Goal: Task Accomplishment & Management: Manage account settings

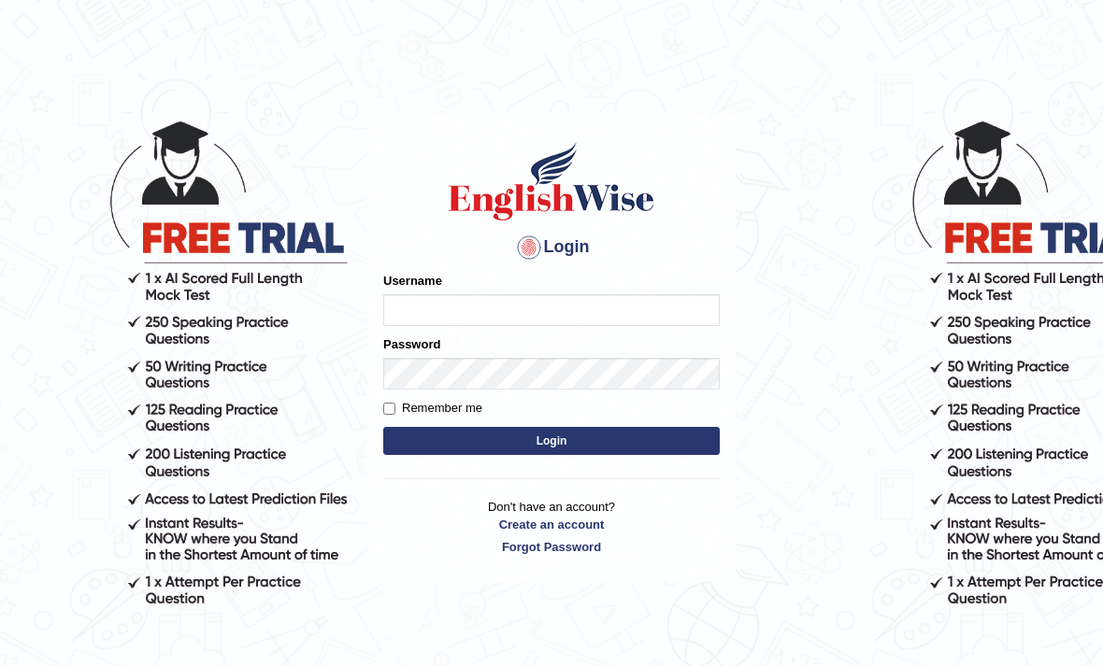
click at [408, 304] on input "Username" at bounding box center [551, 310] width 336 height 32
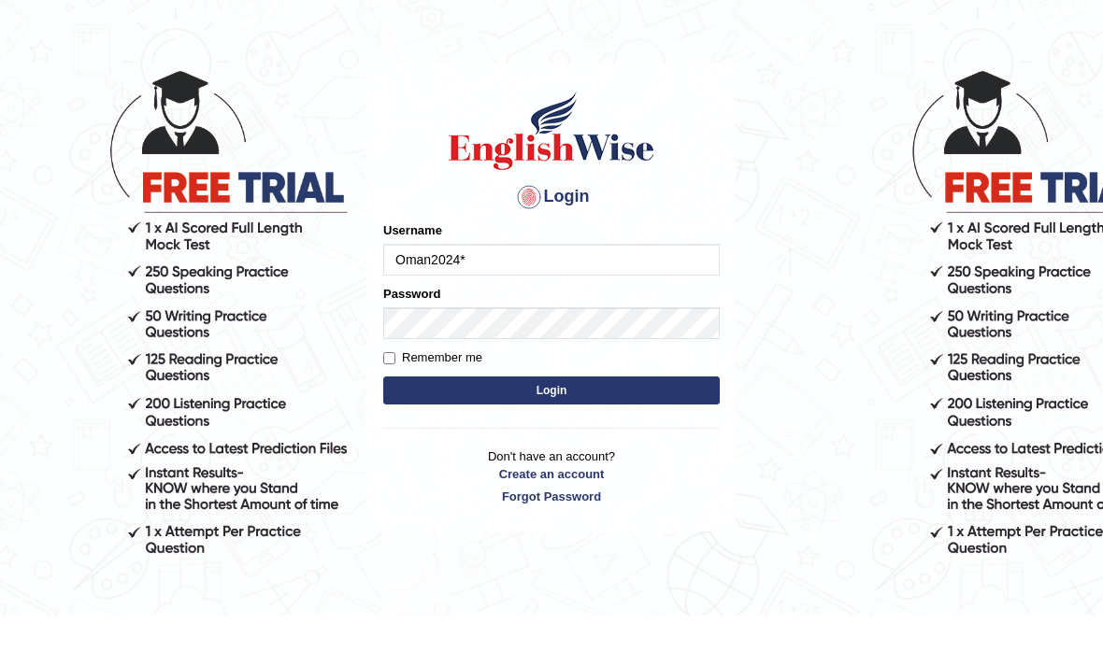
type input "Oman2024*"
click at [551, 427] on button "Login" at bounding box center [551, 441] width 336 height 28
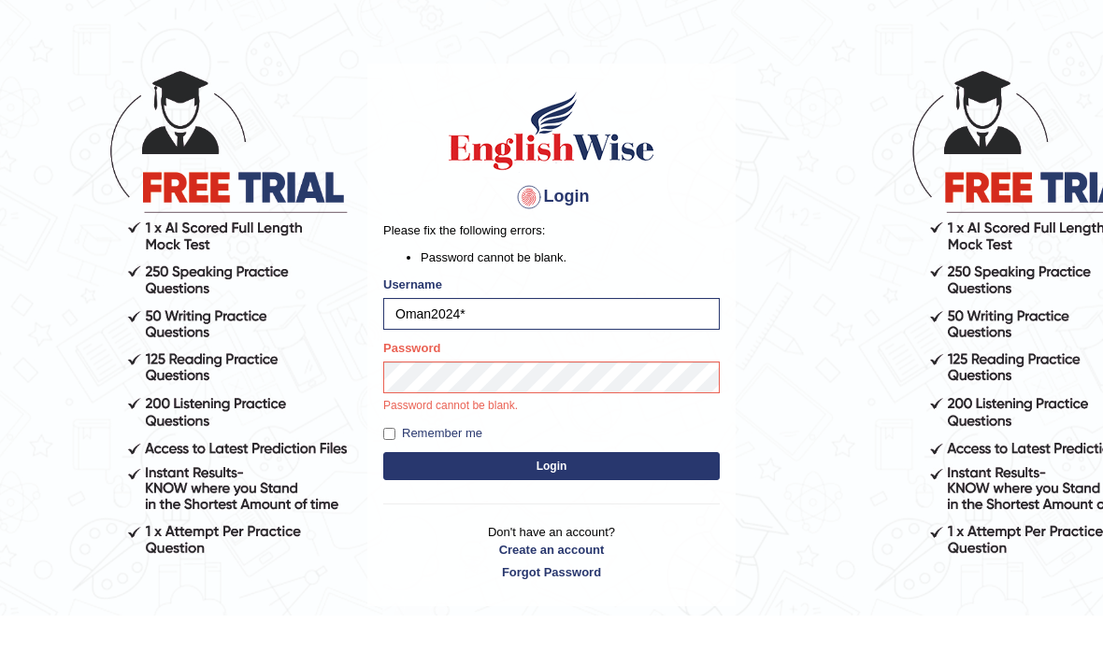
click at [551, 503] on button "Login" at bounding box center [551, 517] width 336 height 28
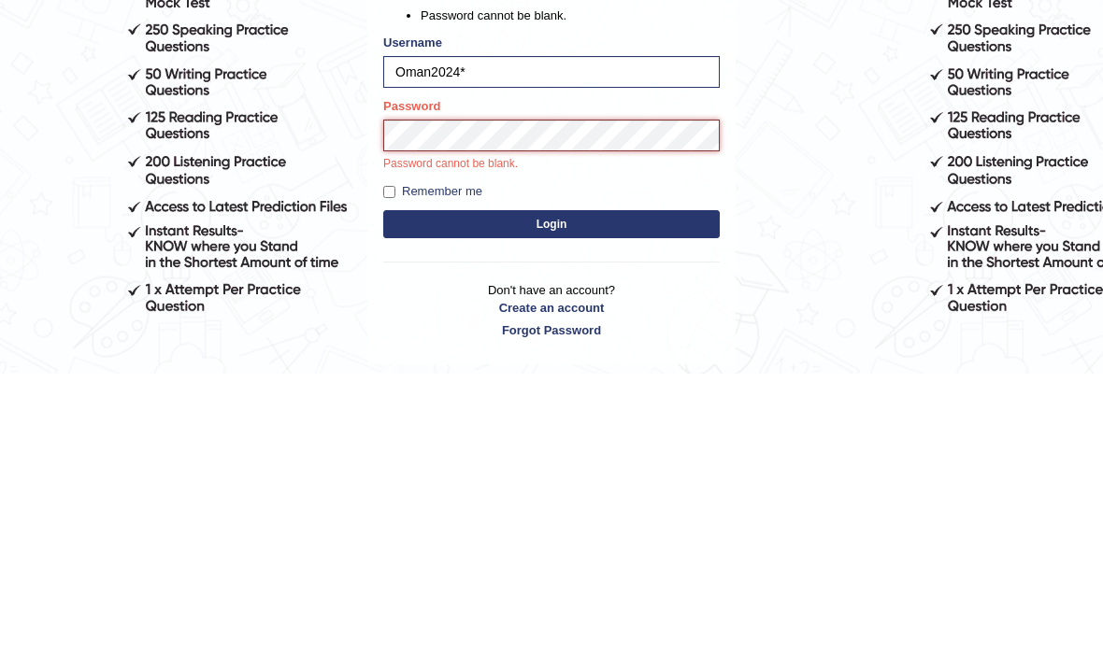
click at [551, 503] on button "Login" at bounding box center [551, 517] width 336 height 28
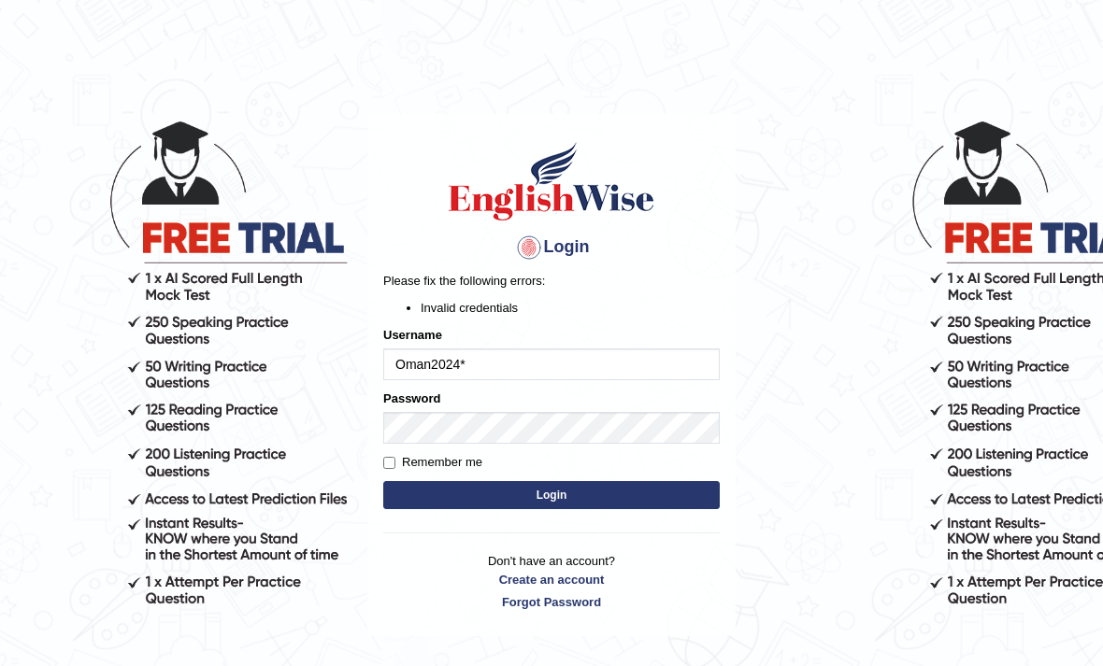
click at [650, 505] on button "Login" at bounding box center [551, 495] width 336 height 28
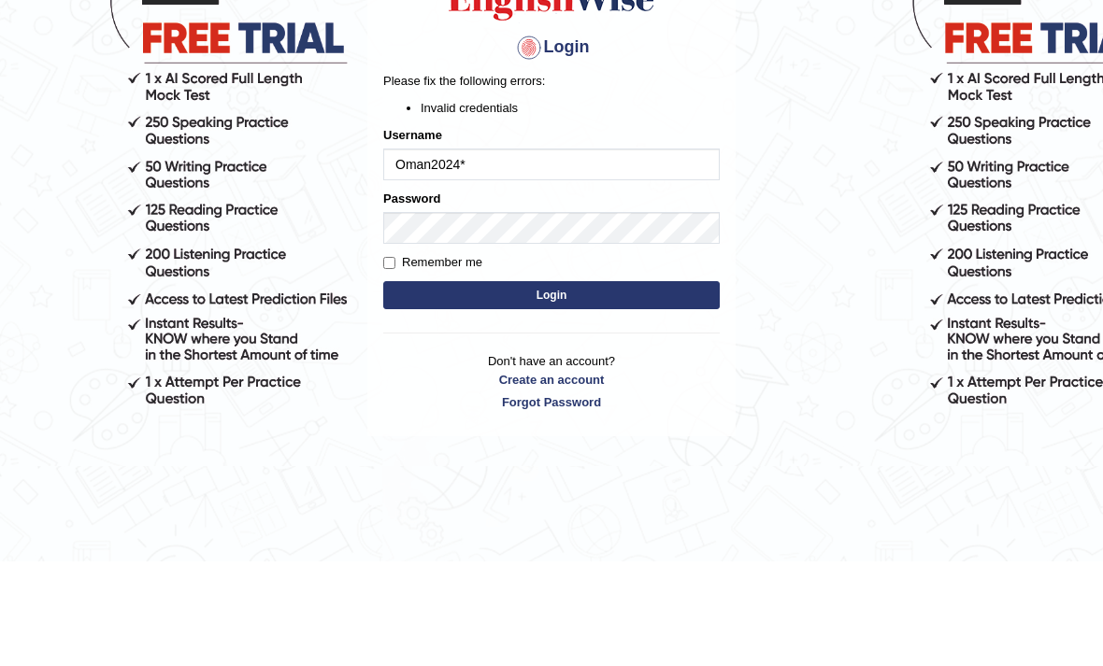
click at [551, 391] on button "Login" at bounding box center [551, 400] width 336 height 28
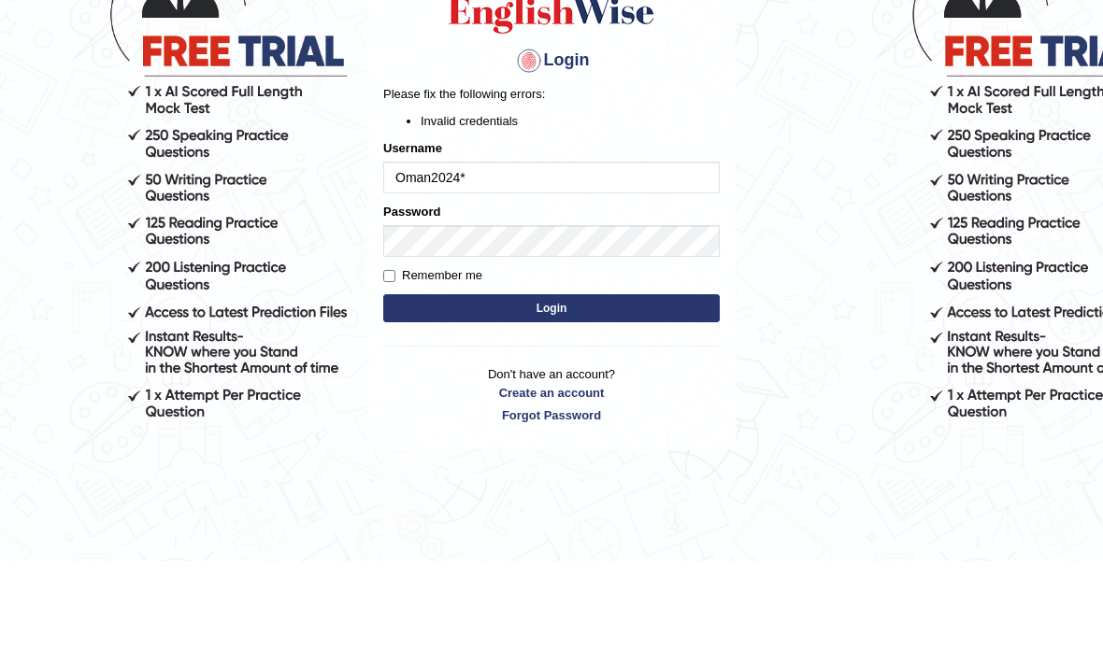
click at [551, 399] on button "Login" at bounding box center [551, 413] width 336 height 28
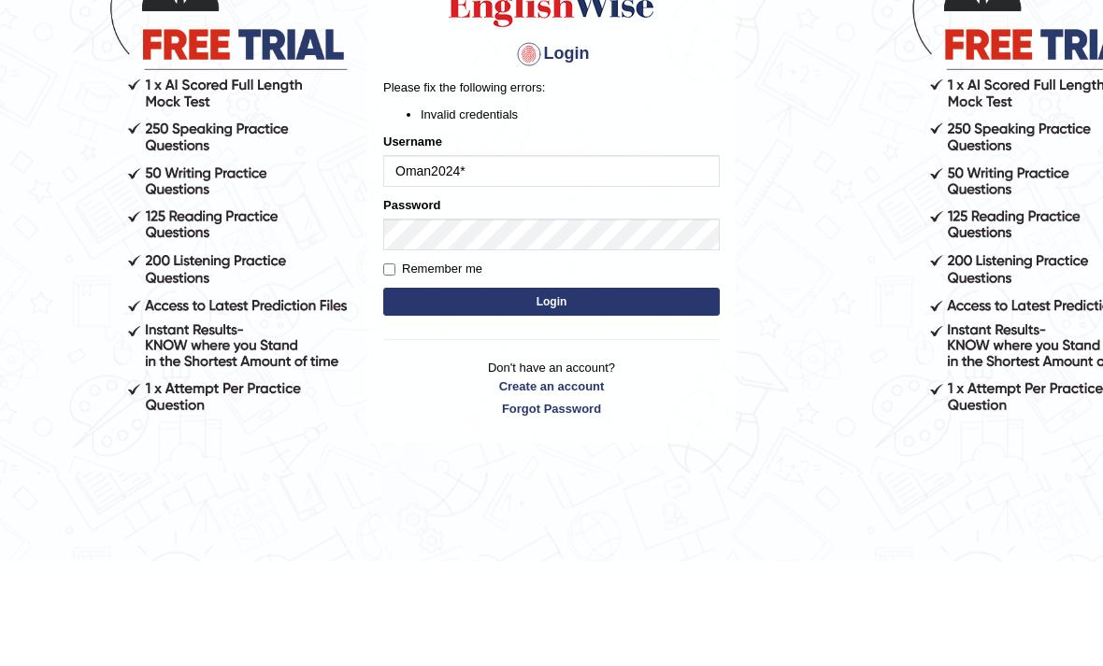
click at [945, 186] on body "Login Please fix the following errors: Invalid credentials Username Oman2024* P…" at bounding box center [551, 299] width 1103 height 666
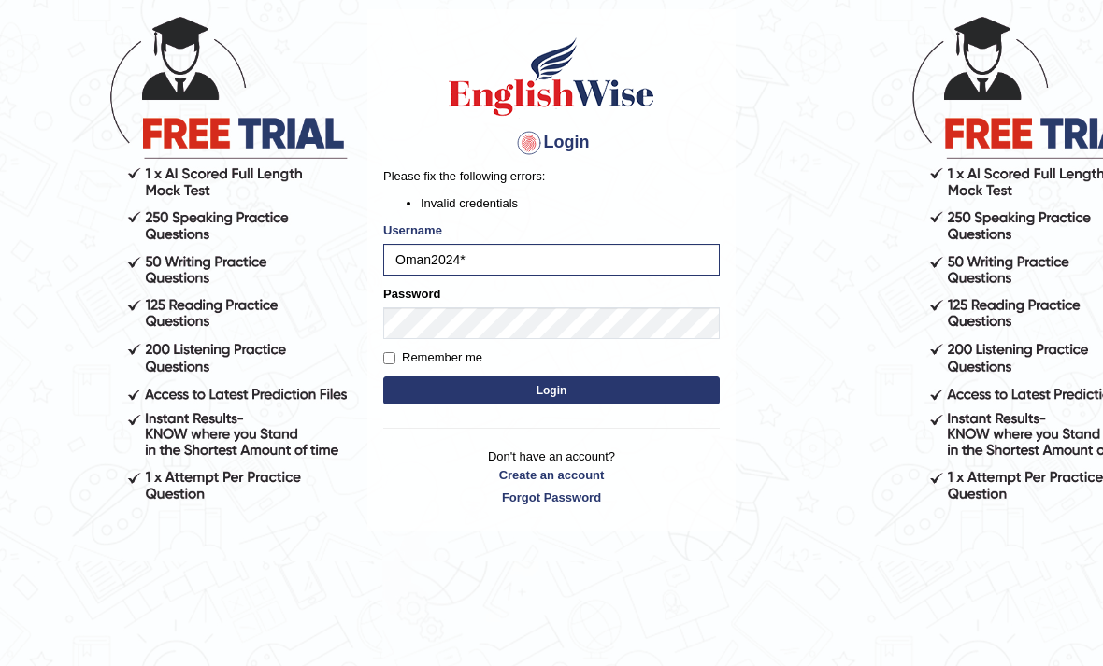
click at [440, 384] on button "Login" at bounding box center [551, 391] width 336 height 28
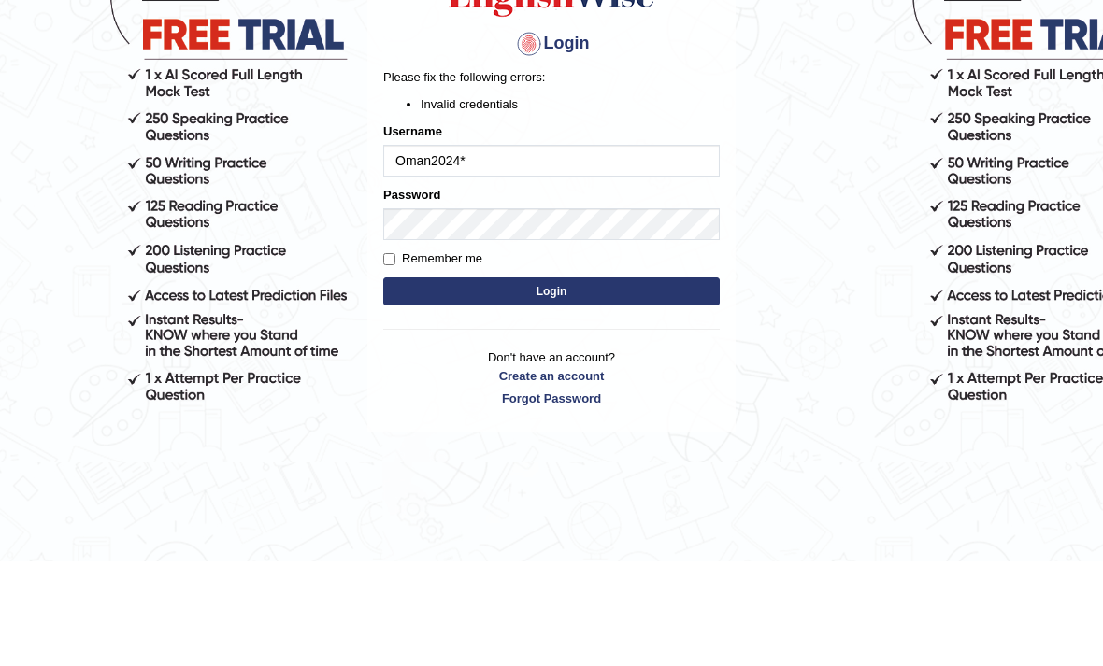
click at [551, 391] on button "Login" at bounding box center [551, 396] width 336 height 28
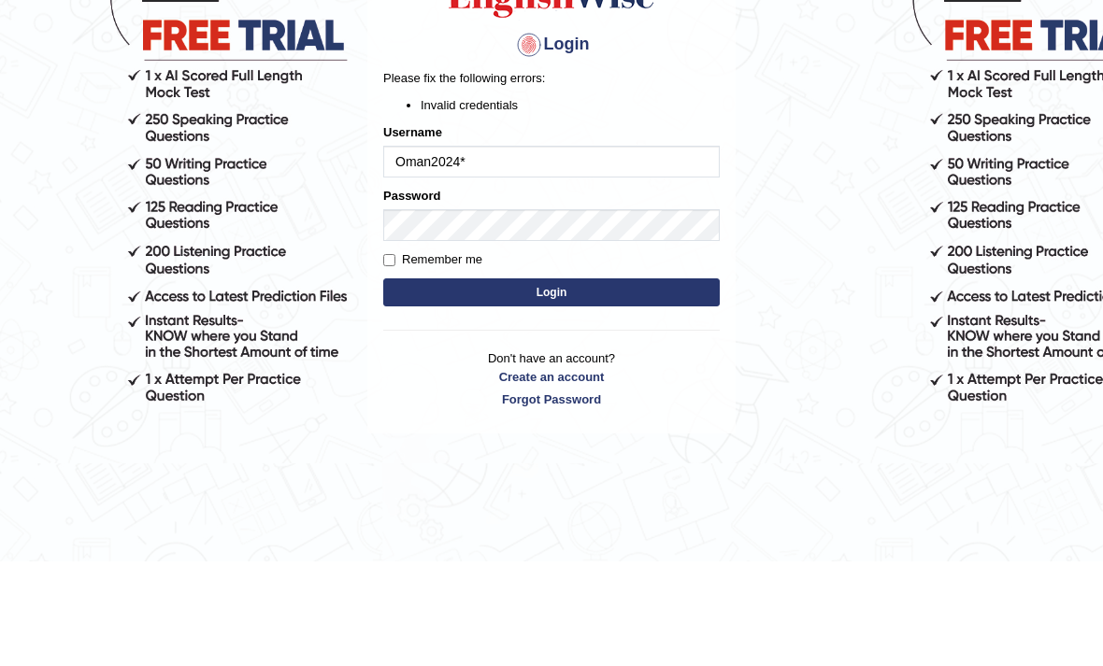
click at [551, 391] on button "Login" at bounding box center [551, 397] width 336 height 28
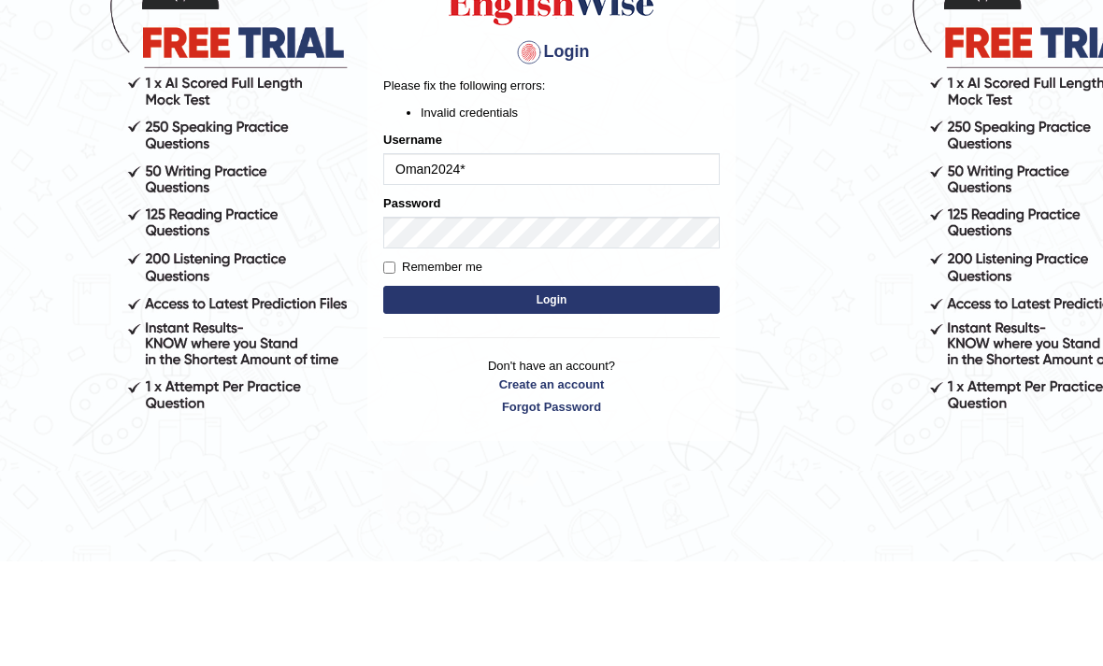
click at [551, 391] on button "Login" at bounding box center [551, 405] width 336 height 28
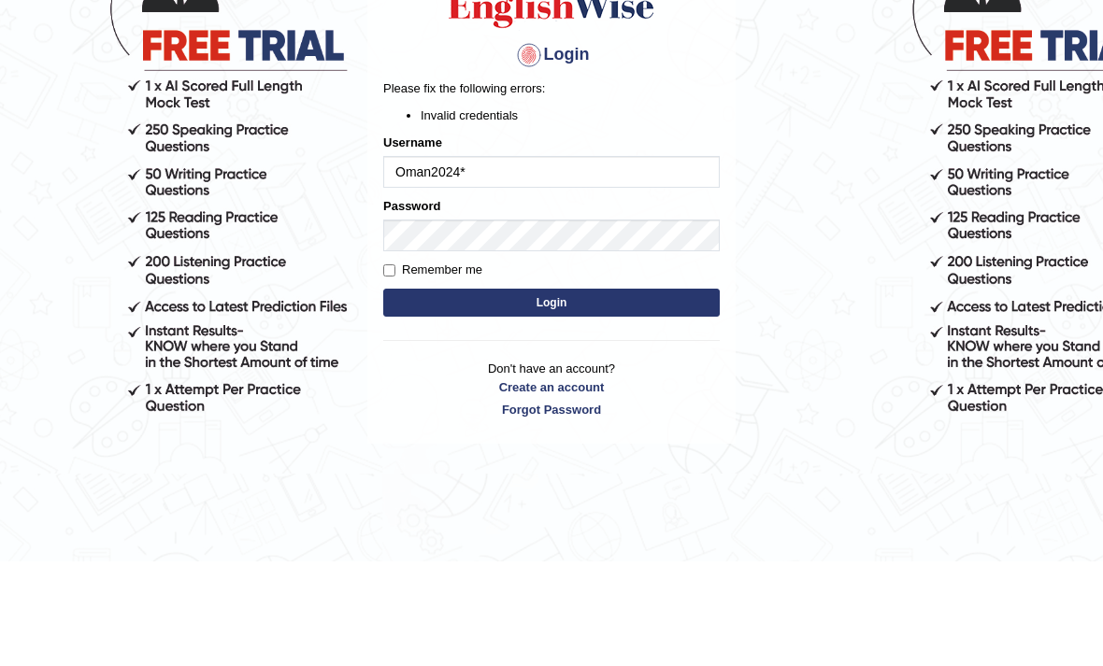
click at [551, 393] on button "Login" at bounding box center [551, 407] width 336 height 28
